Goal: Task Accomplishment & Management: Complete application form

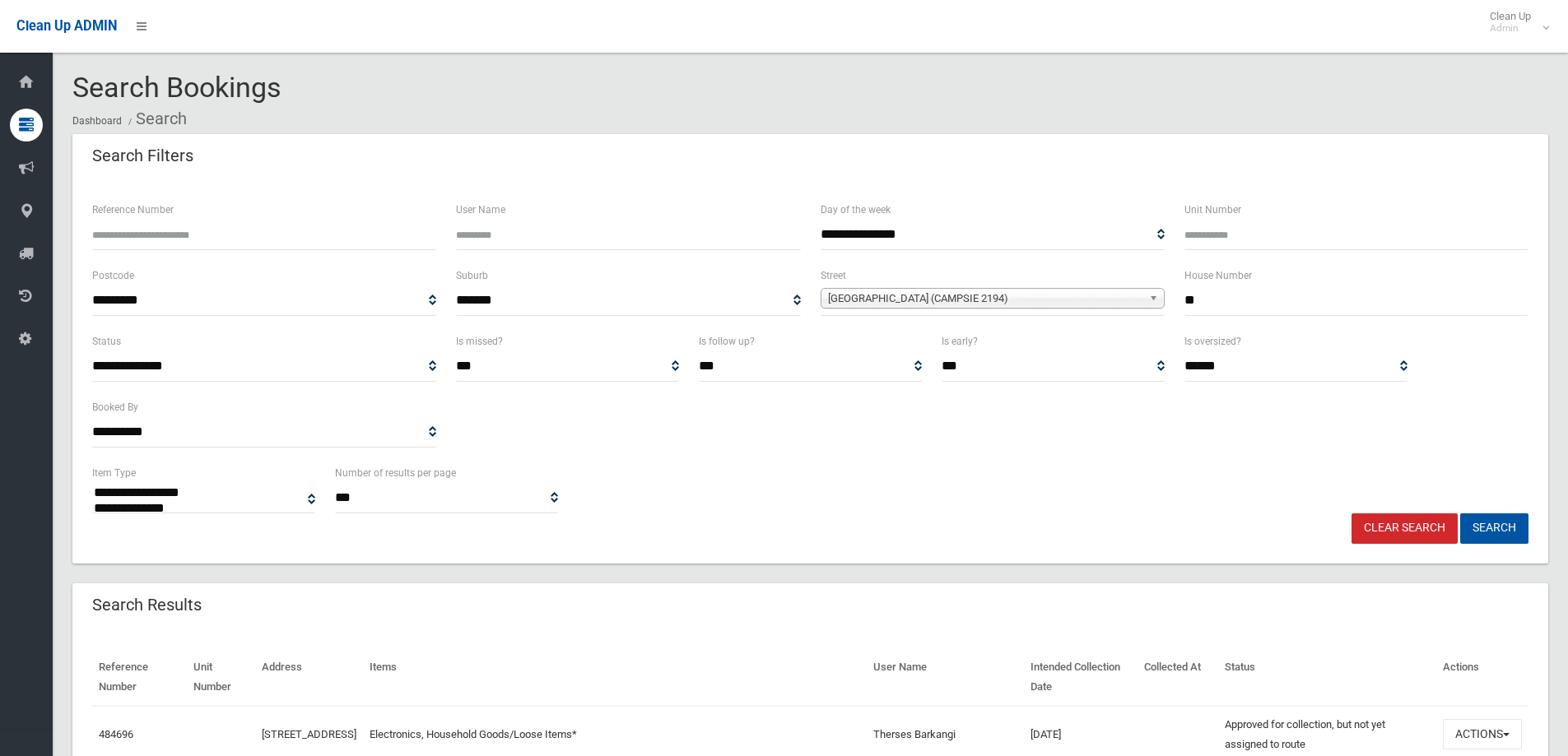
select select
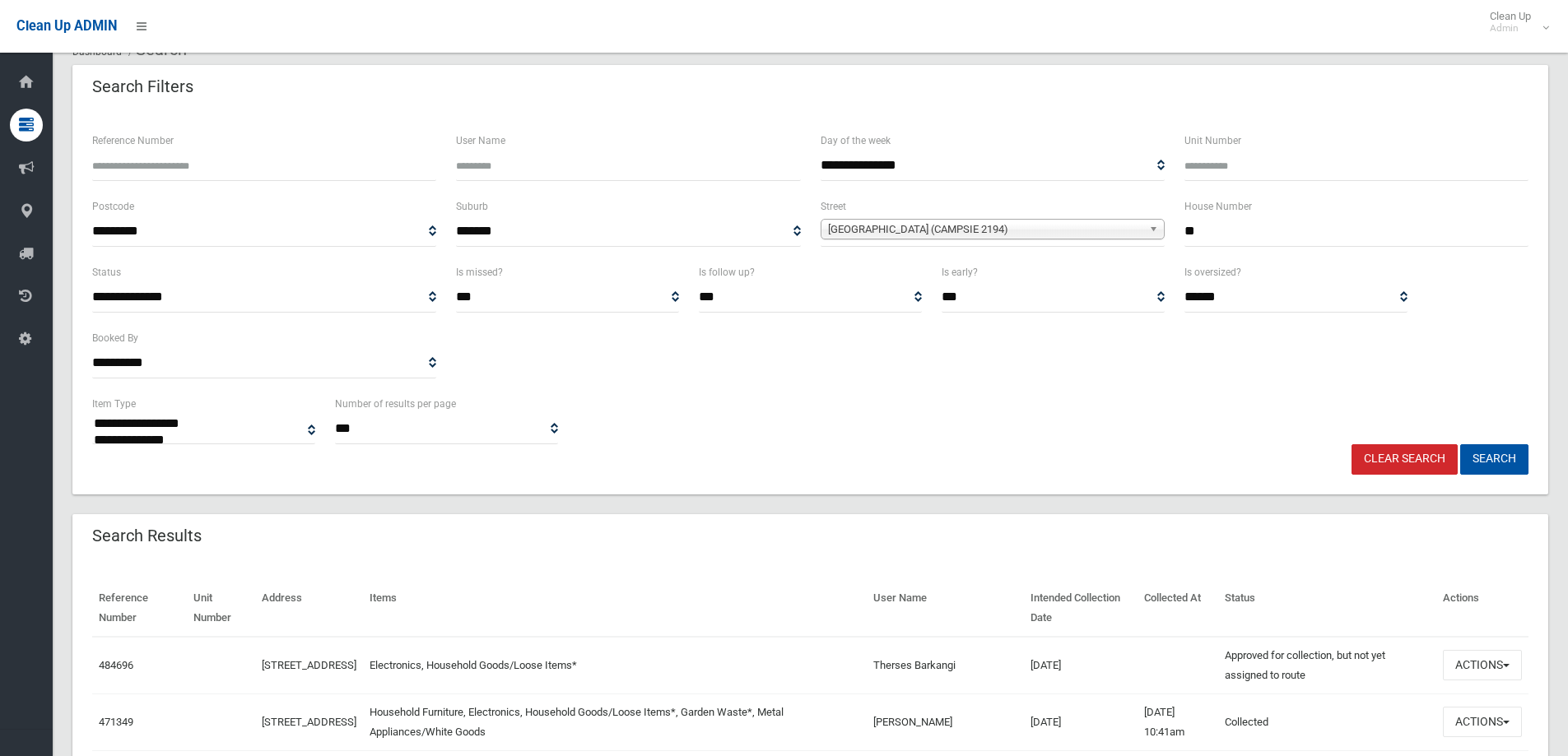
scroll to position [68, 0]
click at [1373, 455] on link "Clear Search" at bounding box center [1404, 461] width 106 height 31
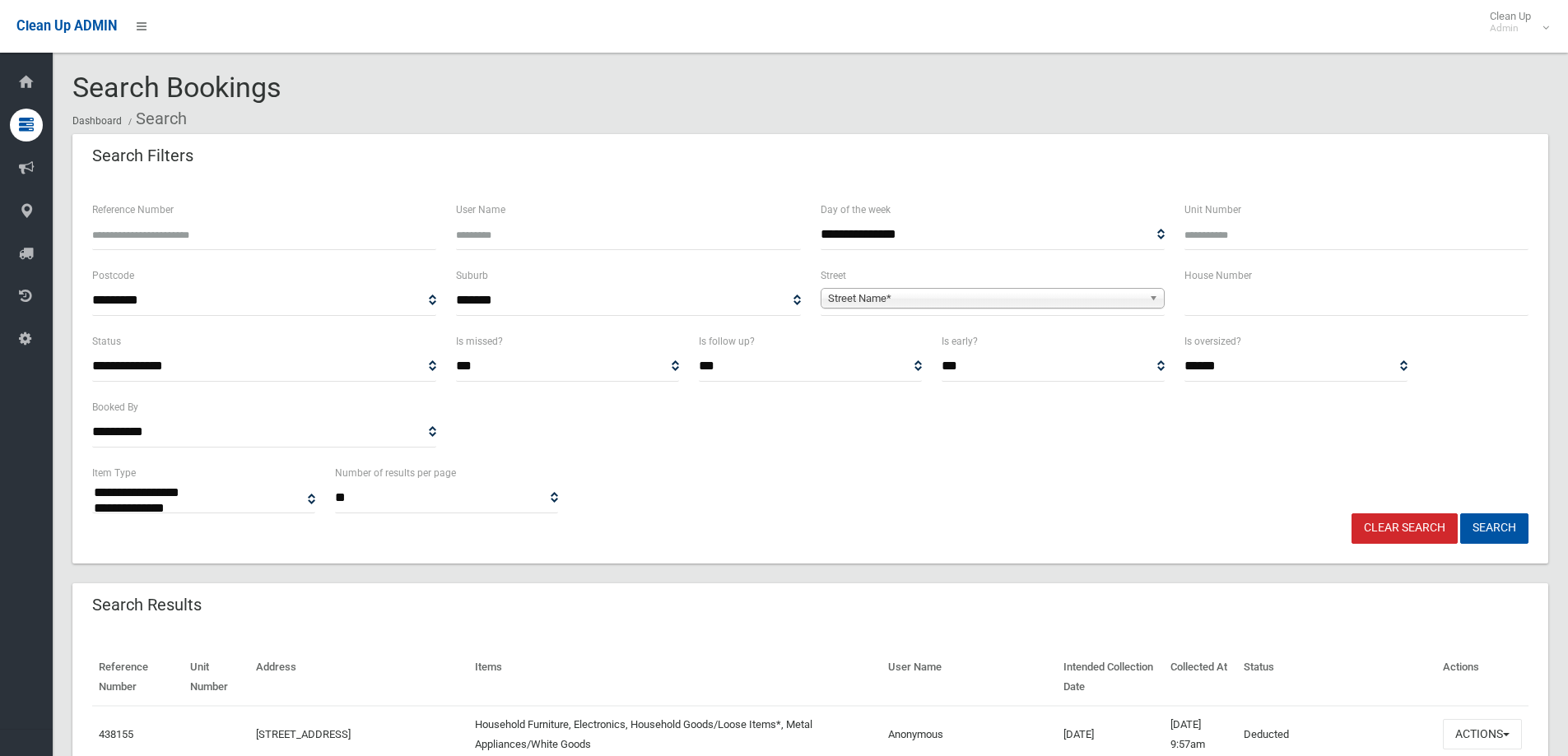
select select
click at [1221, 300] on input "text" at bounding box center [1356, 300] width 344 height 31
type input "*"
click at [1146, 296] on link "Street Name*" at bounding box center [992, 298] width 344 height 21
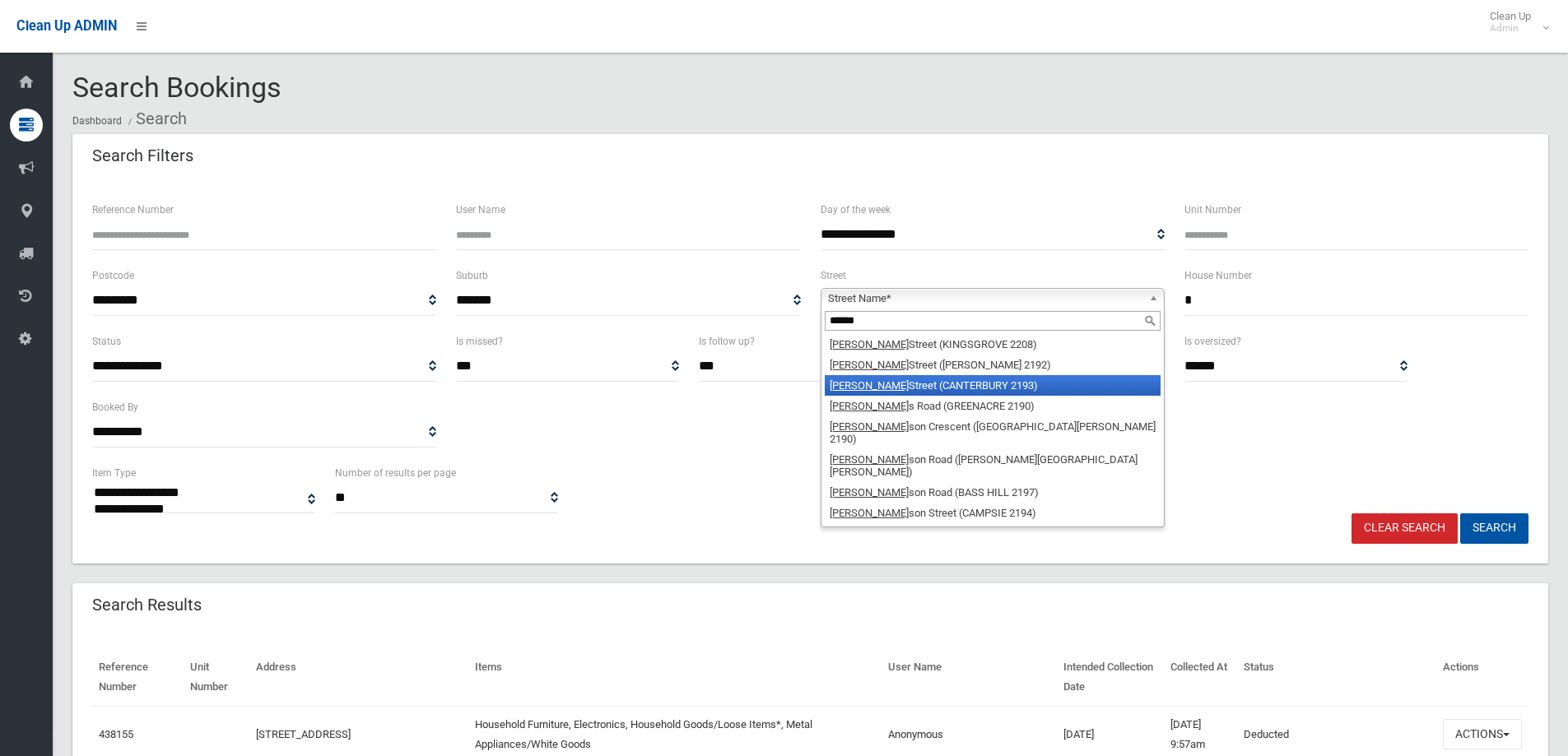
type input "******"
click at [1037, 388] on li "[PERSON_NAME][GEOGRAPHIC_DATA] (CANTERBURY 2193)" at bounding box center [993, 386] width 336 height 21
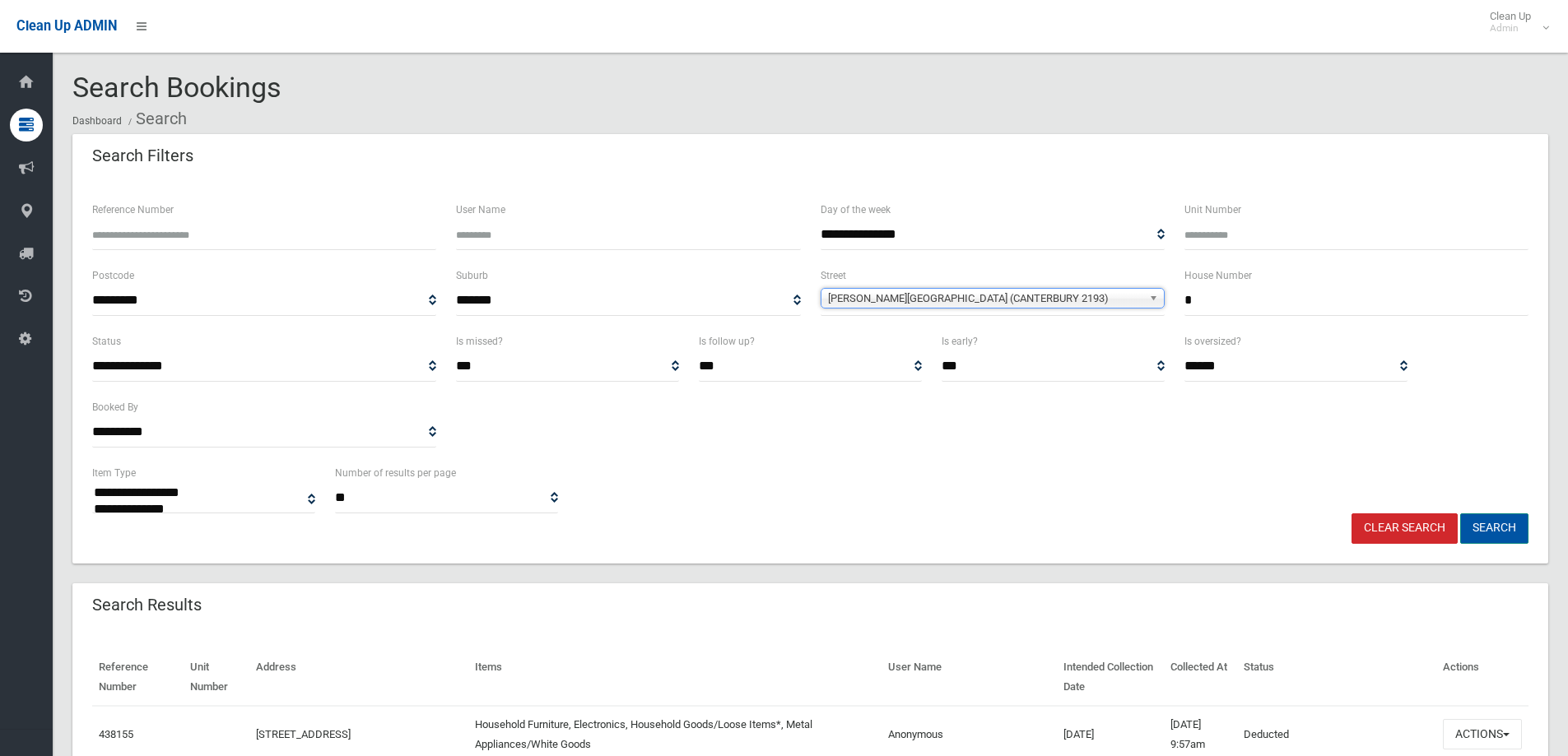
click at [1517, 530] on button "Search" at bounding box center [1495, 529] width 69 height 31
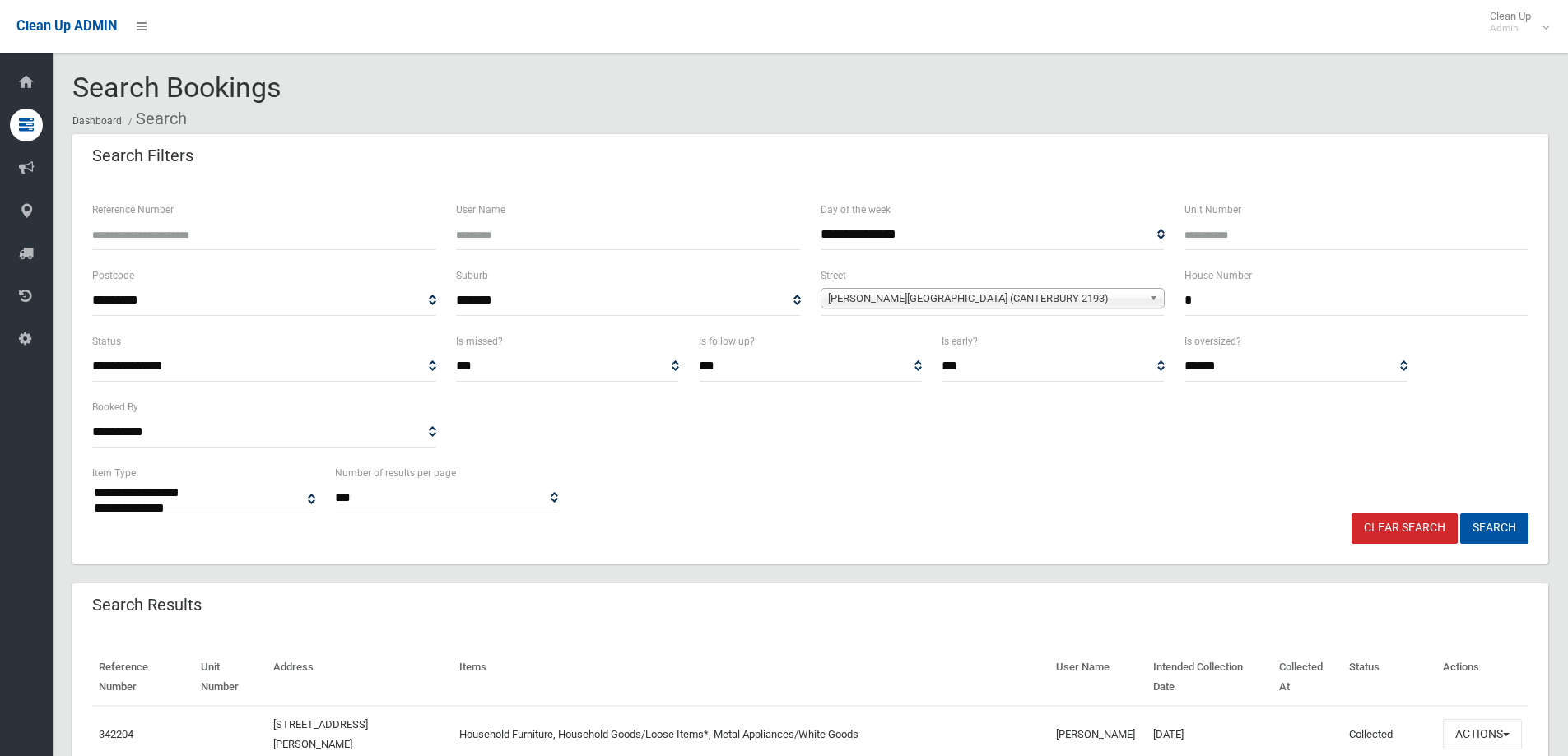
select select
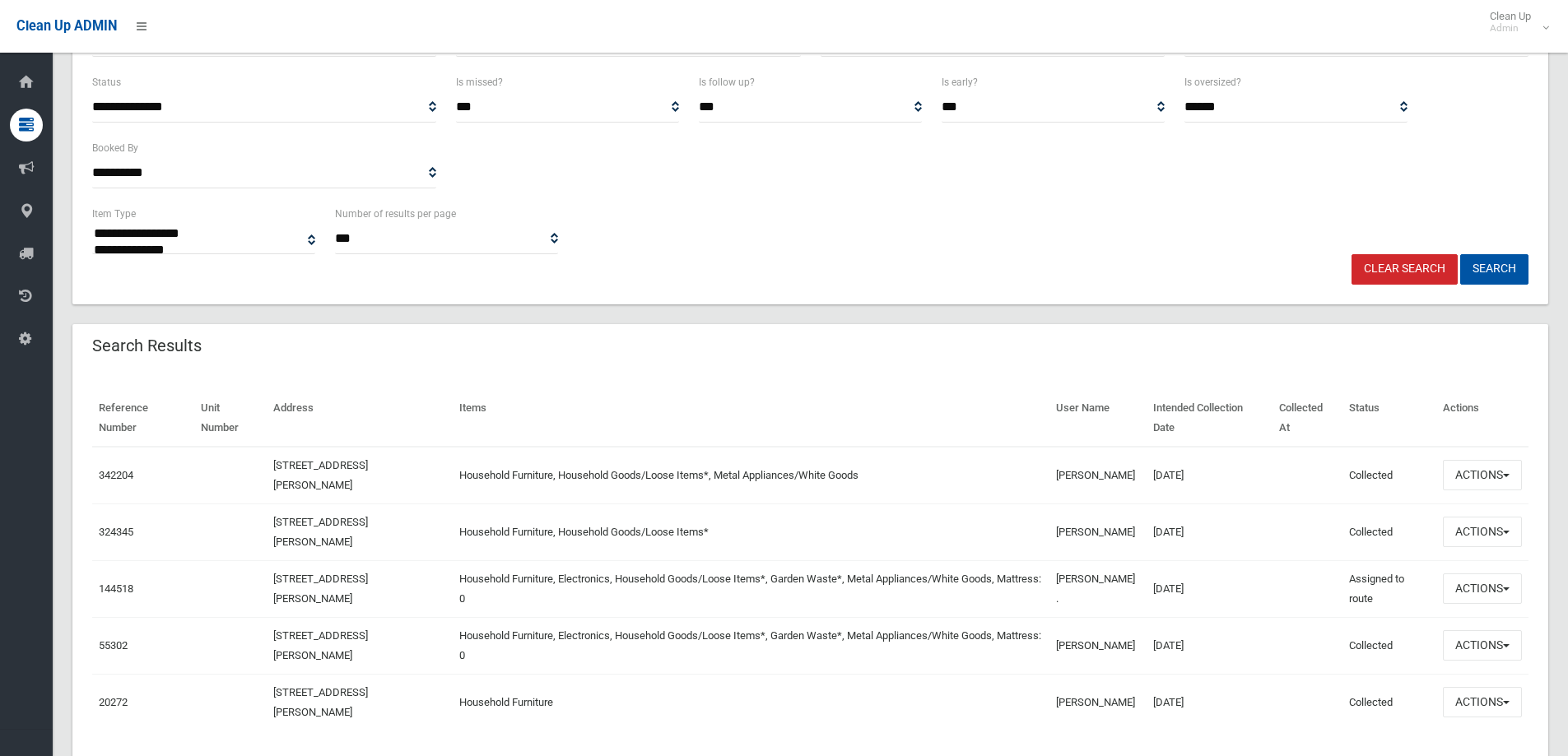
scroll to position [261, 0]
click at [1511, 466] on button "Actions" at bounding box center [1482, 473] width 79 height 31
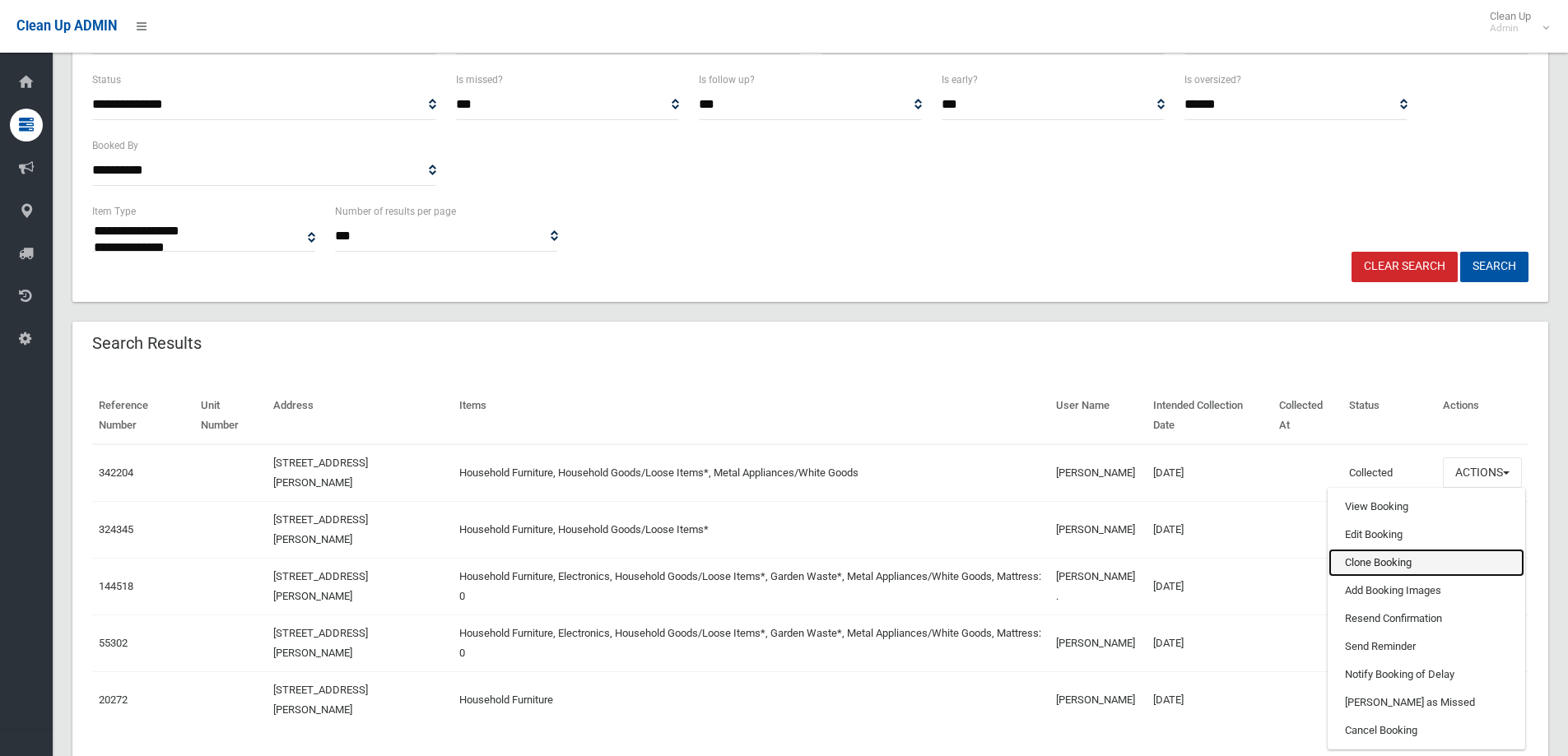
click at [1390, 562] on link "Clone Booking" at bounding box center [1426, 562] width 196 height 28
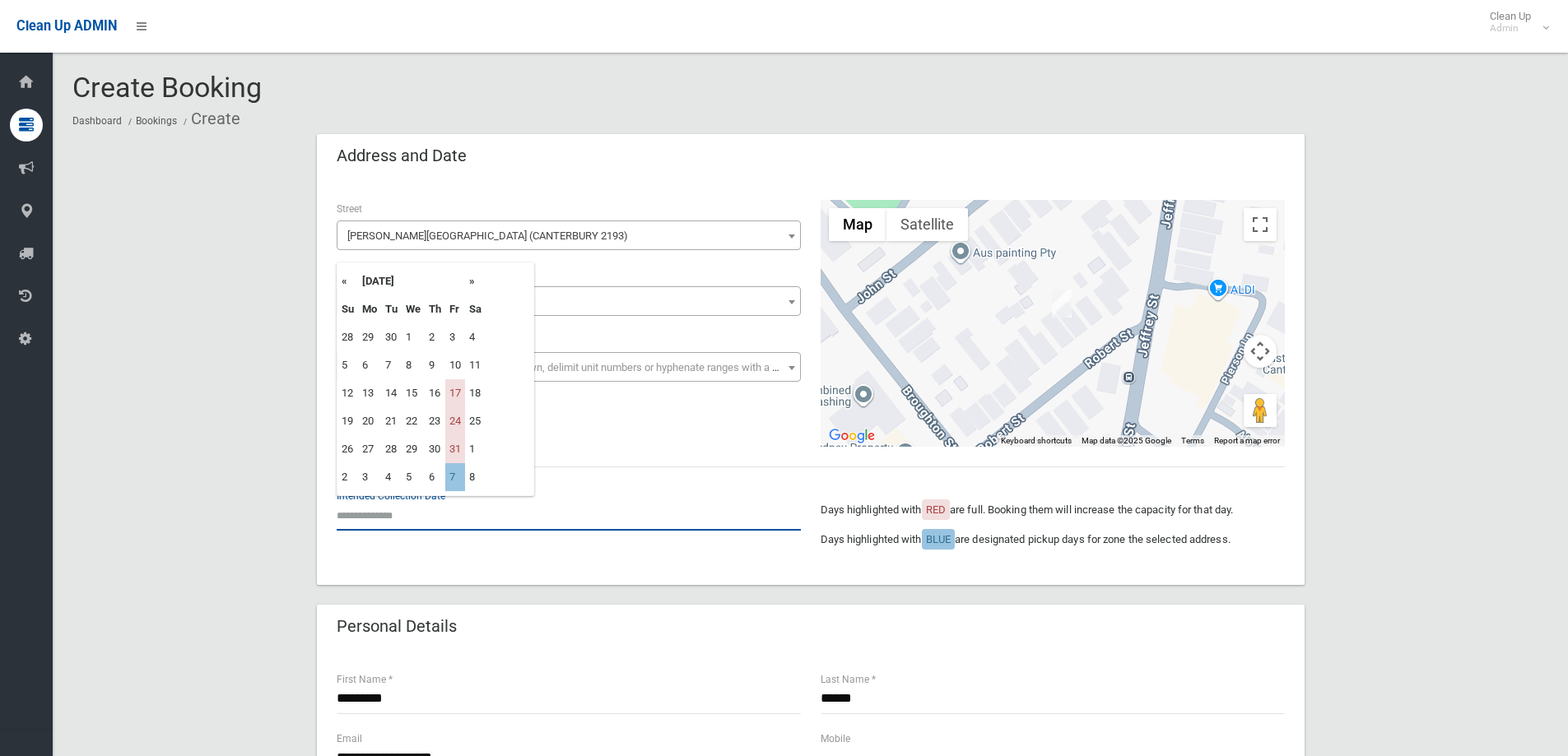
click at [387, 513] on input "text" at bounding box center [568, 516] width 464 height 31
click at [459, 480] on td "7" at bounding box center [455, 477] width 20 height 28
type input "**********"
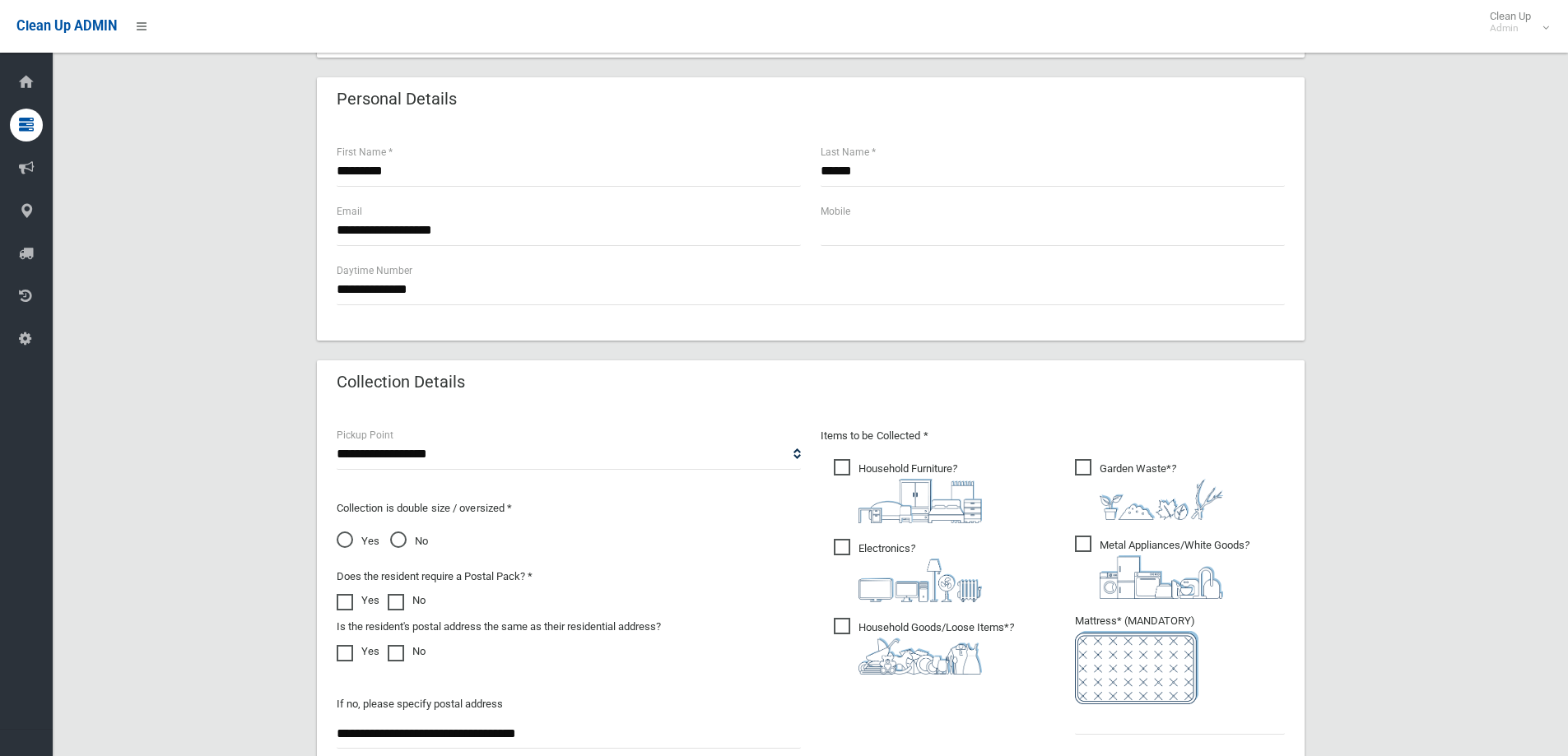
scroll to position [559, 0]
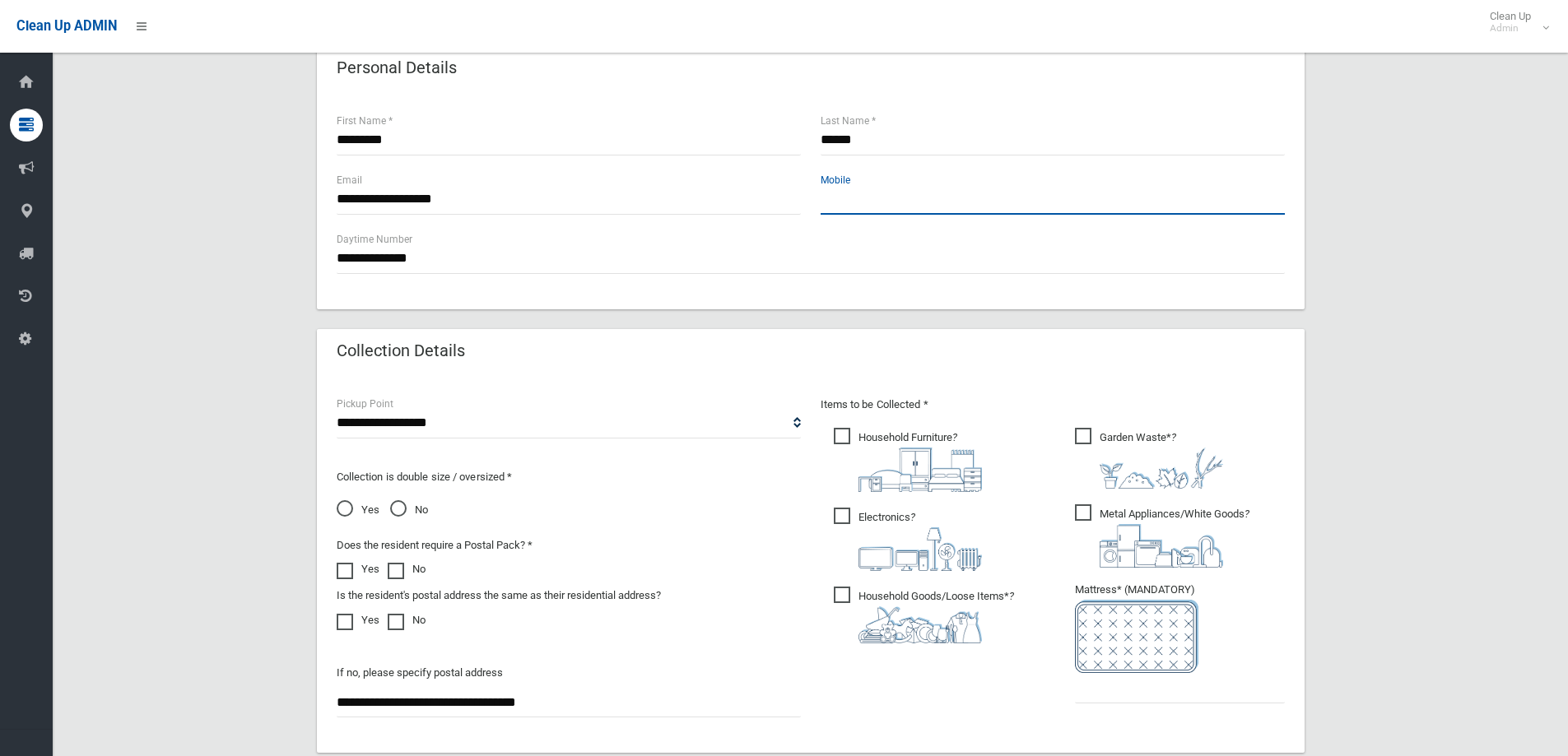
click at [848, 207] on input "text" at bounding box center [1052, 199] width 464 height 31
type input "**********"
click at [842, 517] on span "Electronics ?" at bounding box center [907, 539] width 148 height 63
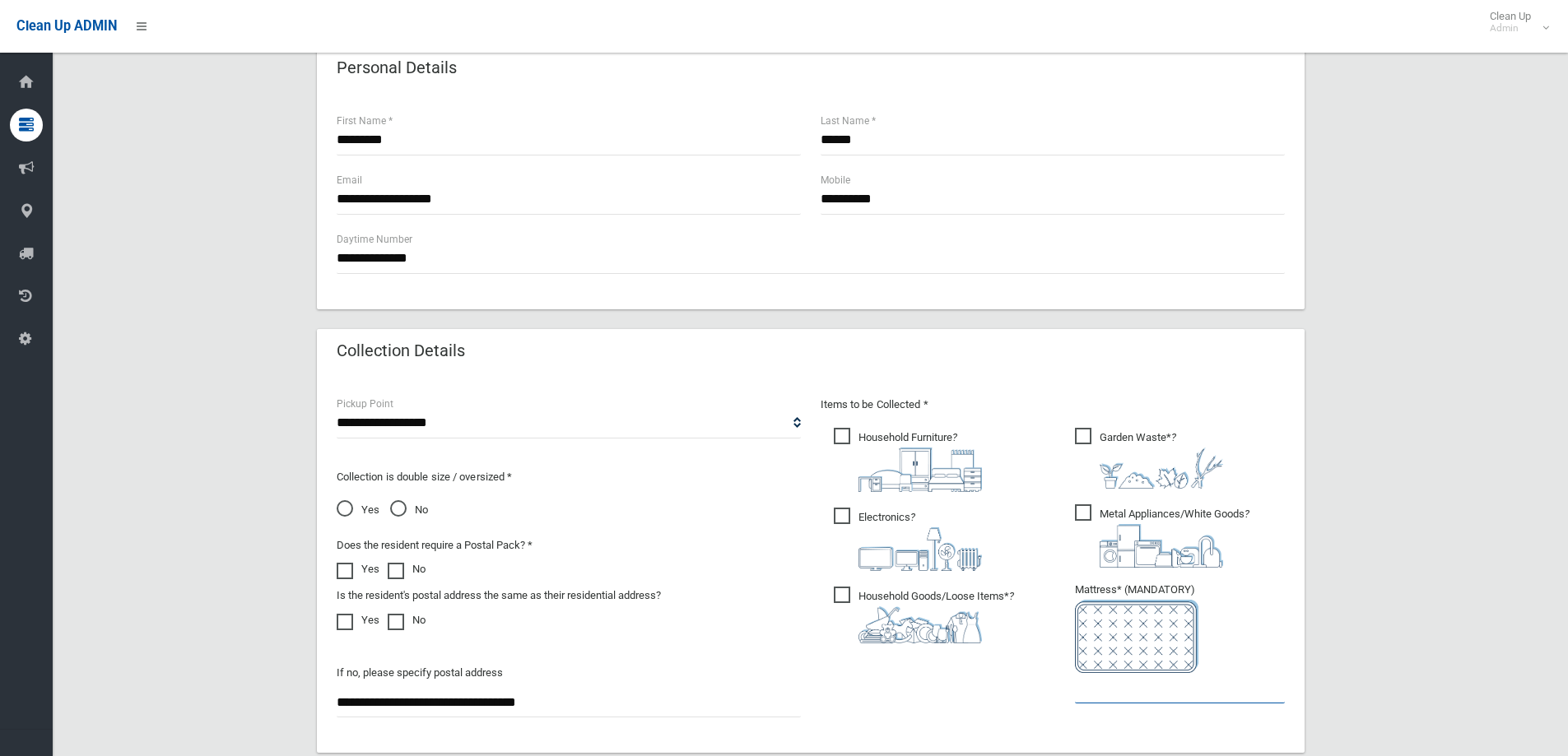
click at [1104, 696] on input "text" at bounding box center [1180, 688] width 210 height 31
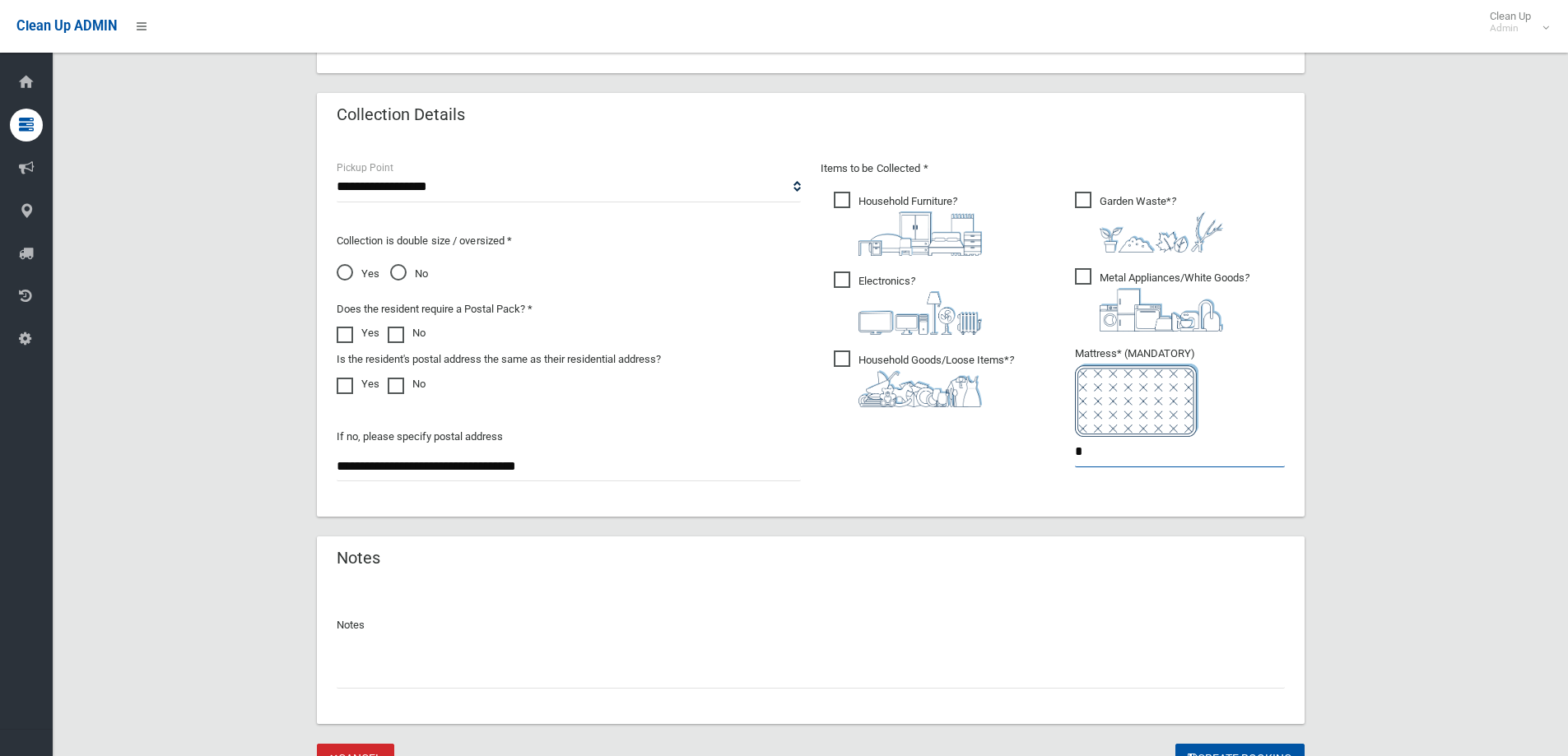
scroll to position [835, 0]
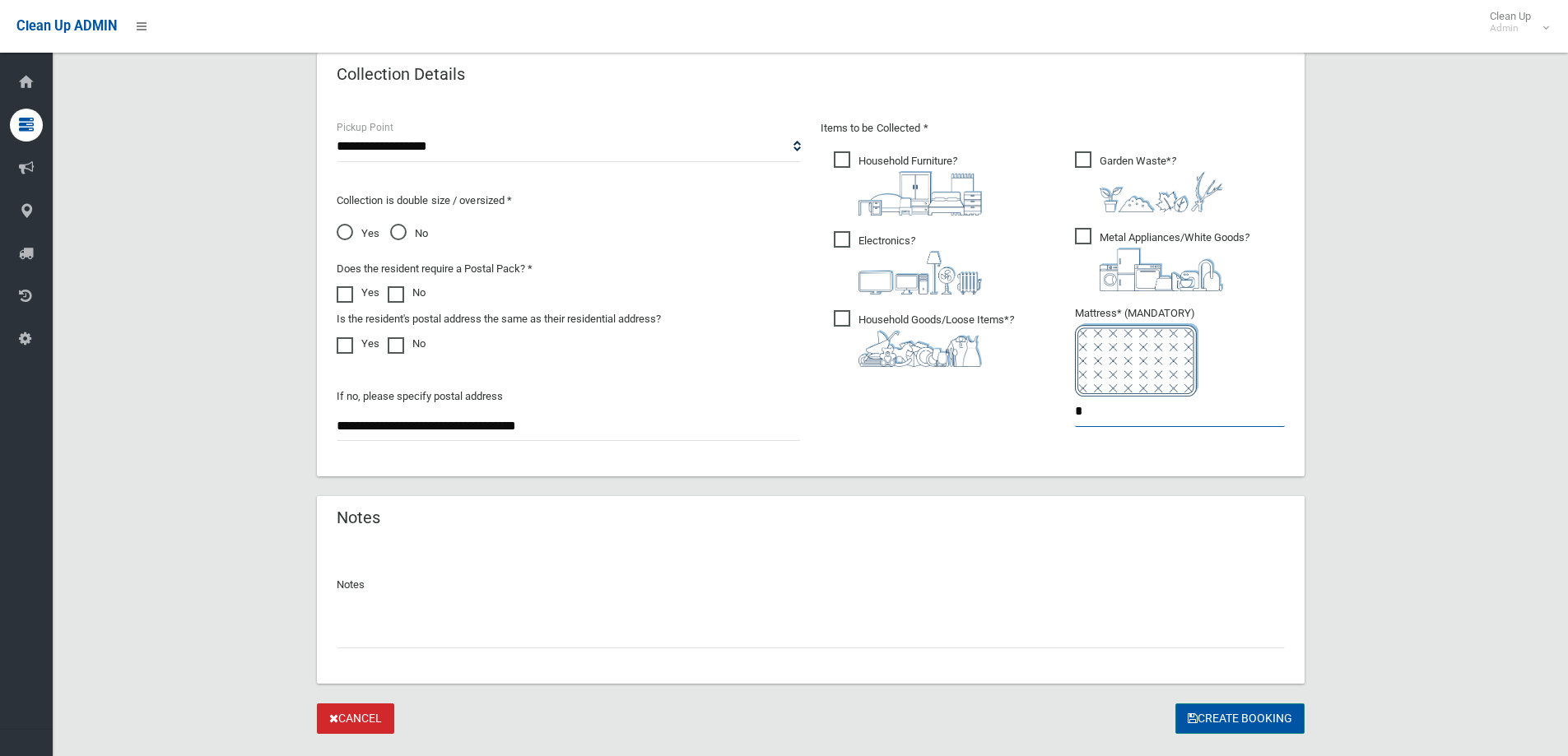
type input "*"
click at [1231, 712] on button "Create Booking" at bounding box center [1239, 719] width 129 height 31
